Goal: Task Accomplishment & Management: Use online tool/utility

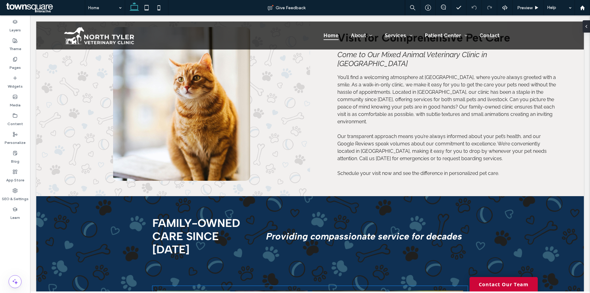
scroll to position [523, 0]
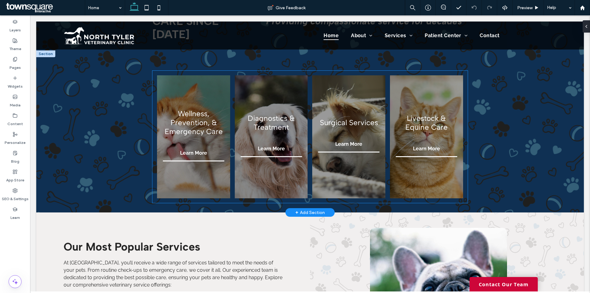
click at [425, 77] on link at bounding box center [426, 137] width 77 height 130
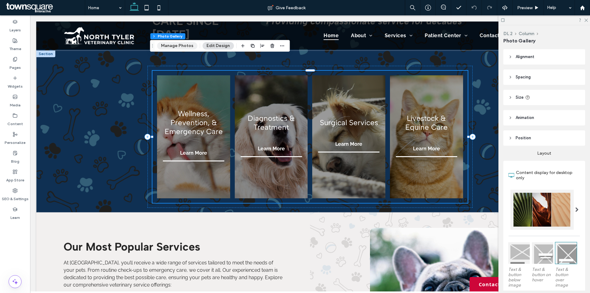
click at [175, 47] on button "Manage Photos" at bounding box center [177, 45] width 40 height 7
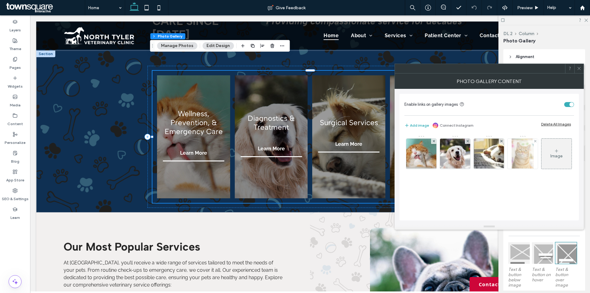
click at [518, 154] on img at bounding box center [523, 154] width 22 height 30
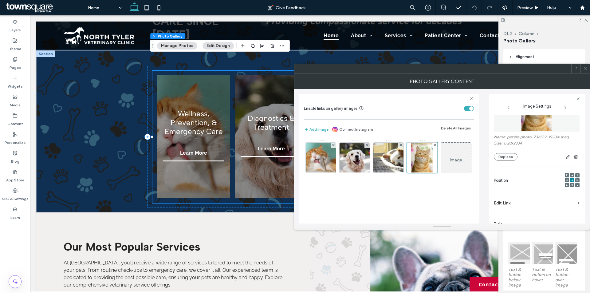
scroll to position [0, 0]
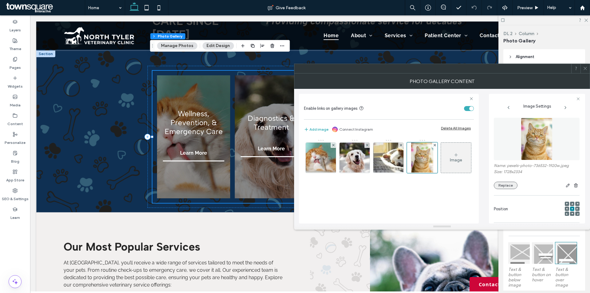
click at [498, 186] on button "Replace" at bounding box center [506, 185] width 24 height 7
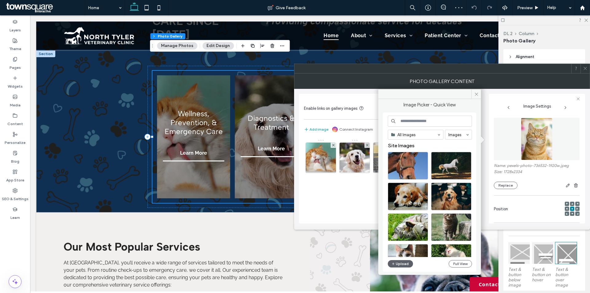
click at [420, 118] on input at bounding box center [430, 121] width 84 height 11
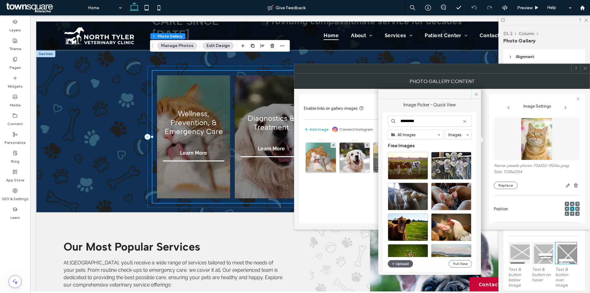
type input "*********"
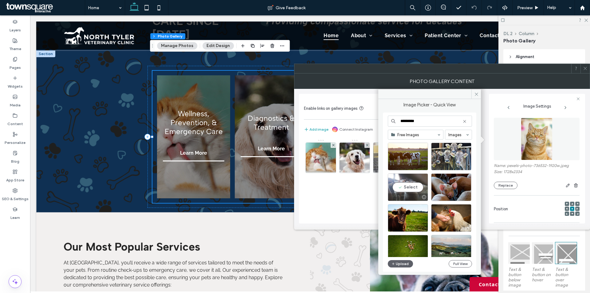
click at [412, 186] on div "Select" at bounding box center [408, 187] width 40 height 28
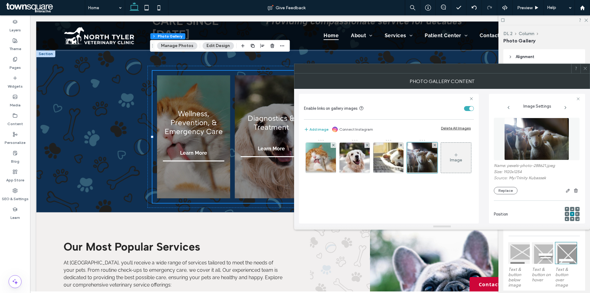
click at [588, 70] on div at bounding box center [585, 68] width 9 height 9
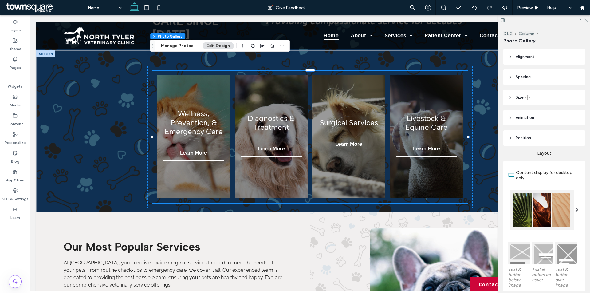
click at [586, 19] on icon at bounding box center [586, 20] width 4 height 4
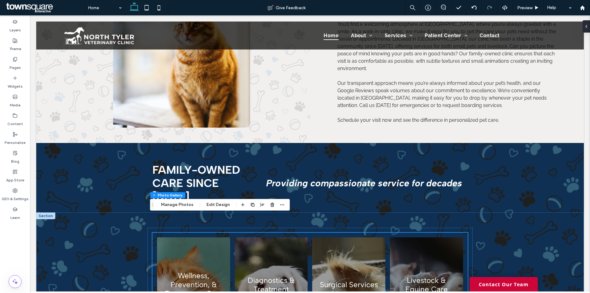
scroll to position [359, 0]
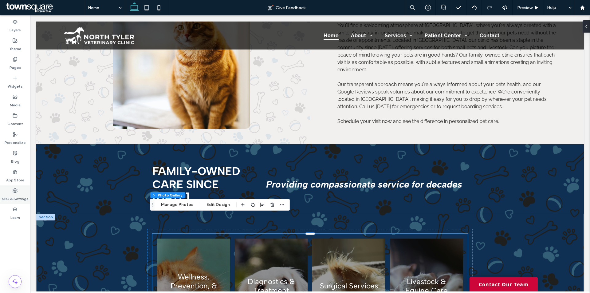
click at [17, 191] on use at bounding box center [15, 190] width 4 height 4
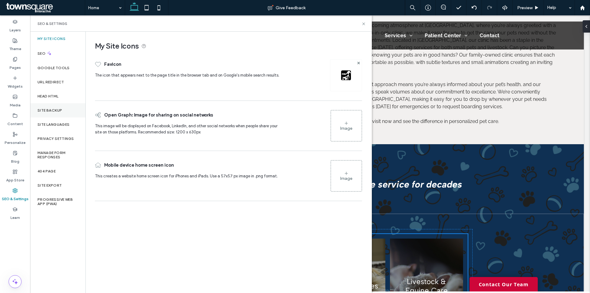
click at [54, 112] on div "Site Backup" at bounding box center [57, 110] width 55 height 14
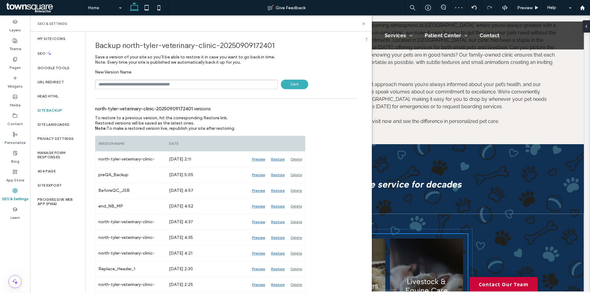
click at [151, 85] on input "text" at bounding box center [186, 85] width 183 height 10
type input "****"
click at [289, 85] on span "Save" at bounding box center [294, 85] width 27 height 10
click at [364, 25] on icon at bounding box center [363, 24] width 5 height 5
